Goal: Obtain resource: Download file/media

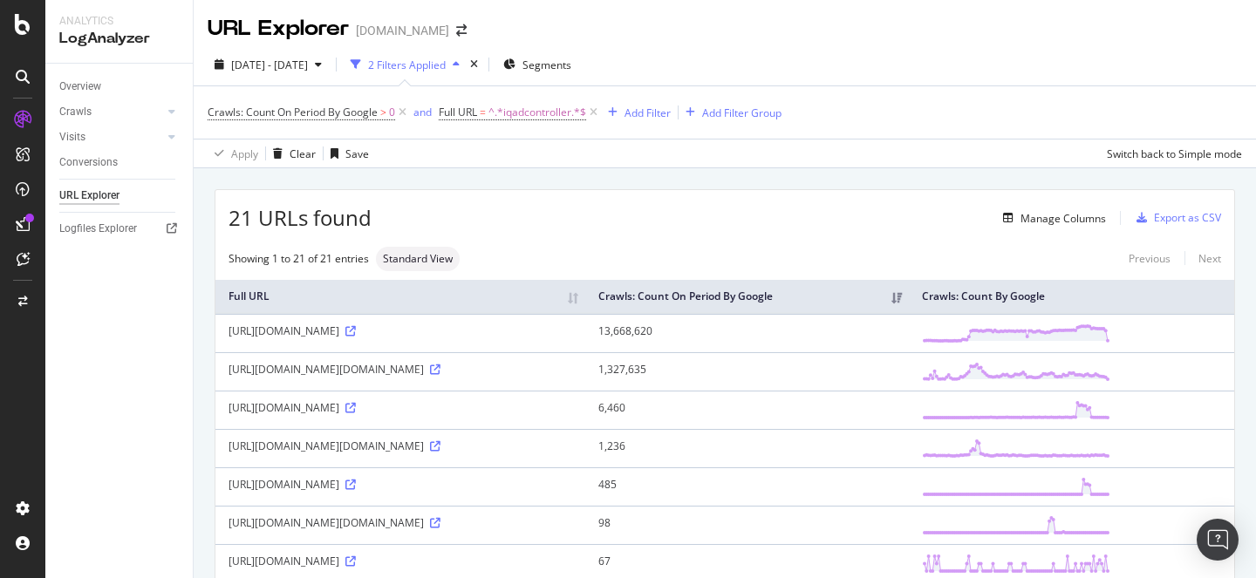
drag, startPoint x: 534, startPoint y: 345, endPoint x: 230, endPoint y: 349, distance: 303.5
click at [230, 338] on div "[URL][DOMAIN_NAME]" at bounding box center [400, 330] width 344 height 15
copy div "[URL][DOMAIN_NAME]"
click at [516, 107] on span "^.*iqadcontroller.*$" at bounding box center [537, 112] width 98 height 24
click at [494, 147] on span "Contains" at bounding box center [477, 153] width 43 height 15
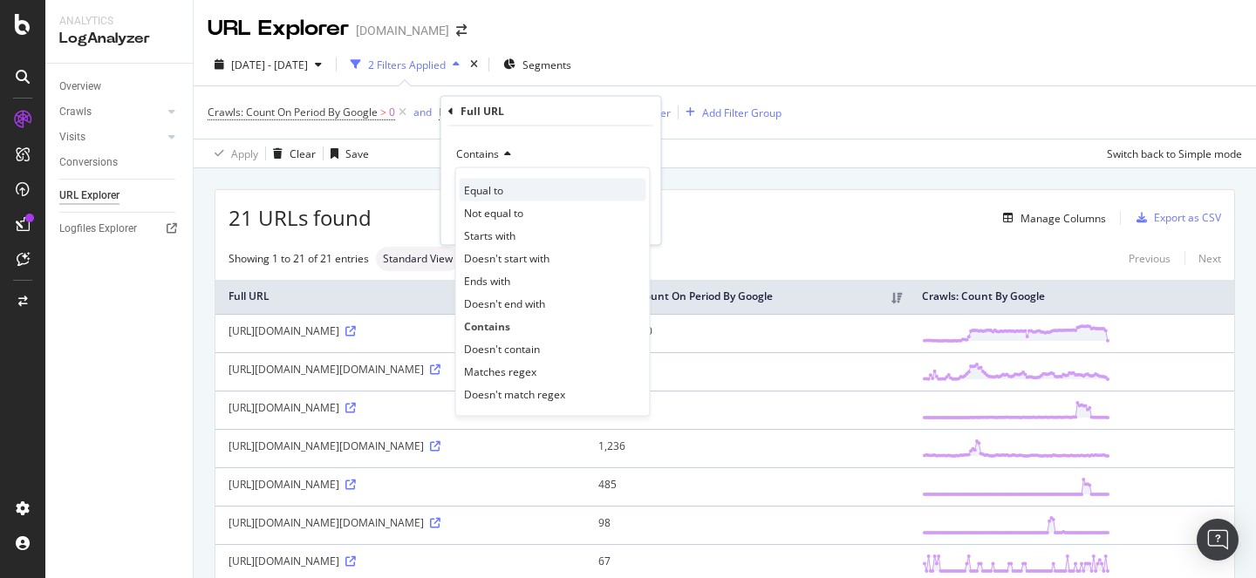
click at [496, 186] on span "Equal to" at bounding box center [483, 189] width 39 height 15
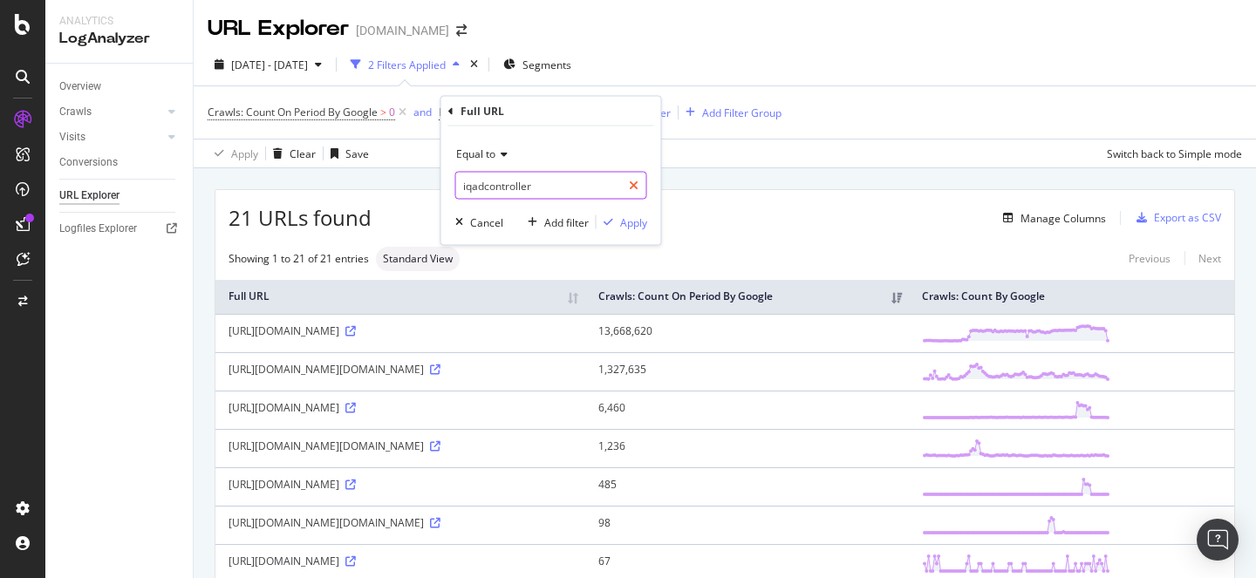
click at [635, 180] on icon at bounding box center [634, 186] width 10 height 12
click at [531, 188] on input "text" at bounding box center [551, 186] width 190 height 28
paste input "[URL][DOMAIN_NAME]"
type input "[URL][DOMAIN_NAME]"
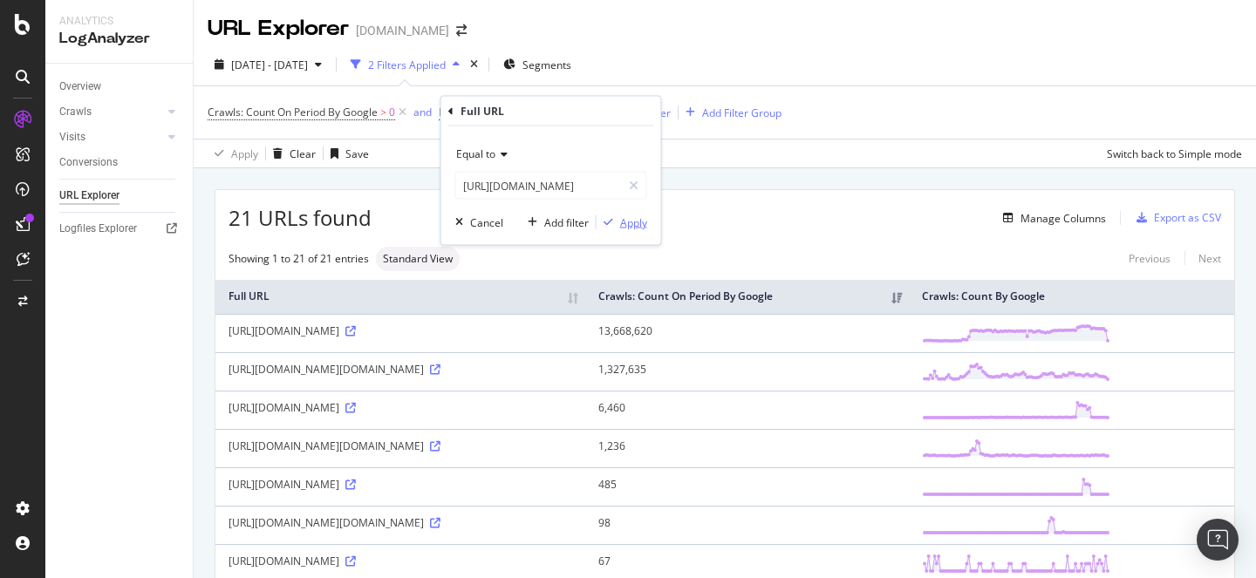
scroll to position [0, 0]
click at [637, 219] on div "Apply" at bounding box center [633, 222] width 27 height 15
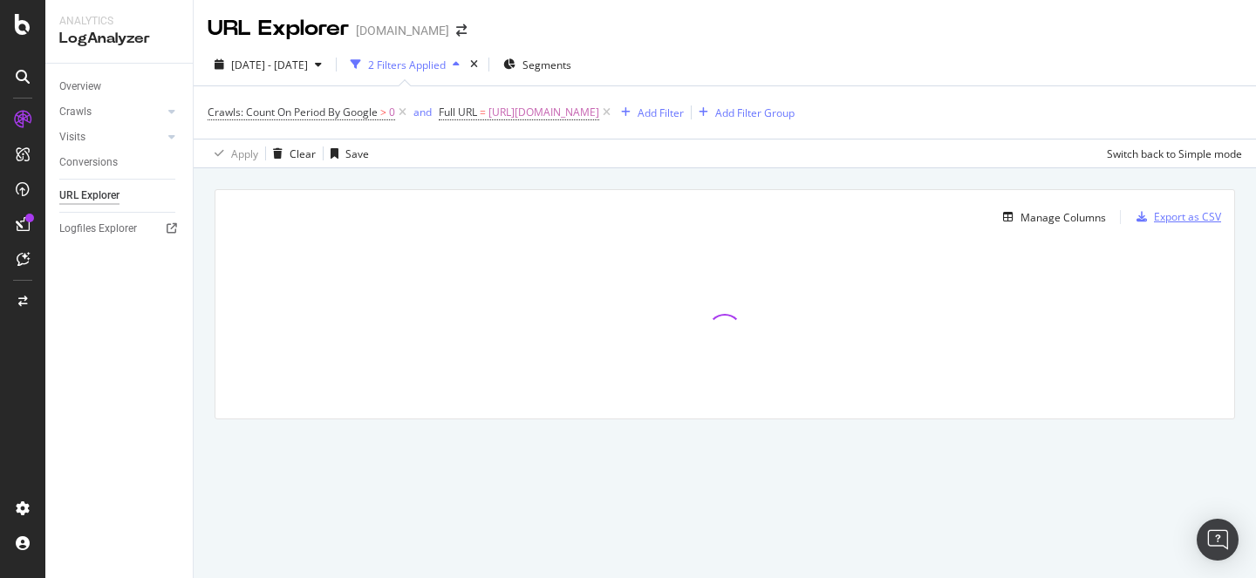
click at [1169, 215] on div "Export as CSV" at bounding box center [1187, 216] width 67 height 15
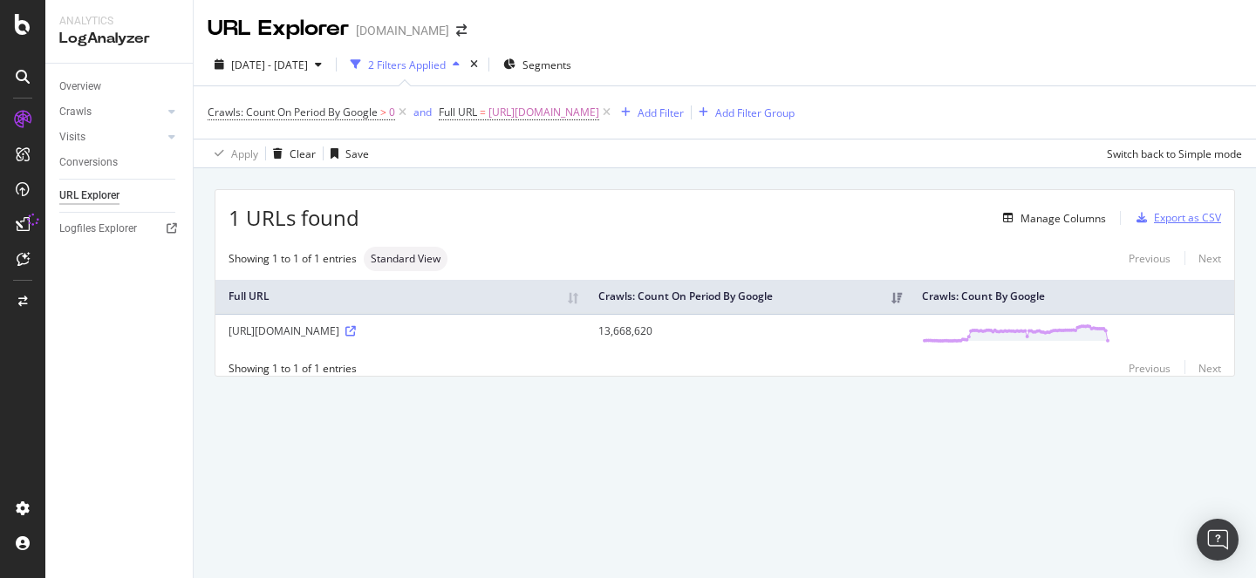
click at [1186, 219] on div "Export as CSV" at bounding box center [1187, 217] width 67 height 15
